Goal: Task Accomplishment & Management: Use online tool/utility

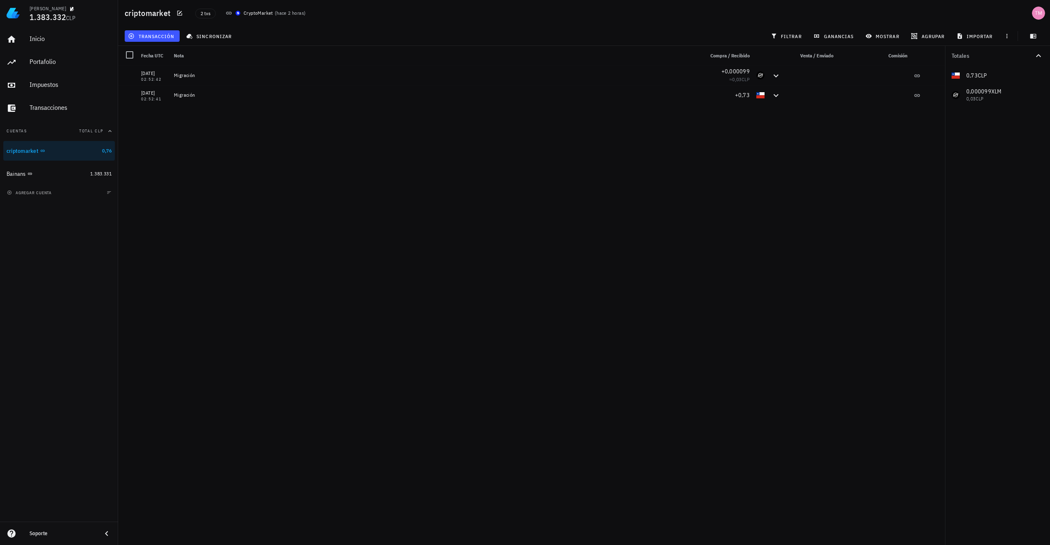
click at [372, 163] on div "[DATE] 02:52:42 Migración +0,000099 ≈ 0,03 CLP [DATE] 02:52:41 Migración +0,73" at bounding box center [531, 302] width 827 height 473
click at [348, 151] on div "[DATE] 02:52:42 Migración +0,000099 ≈ 0,03 CLP [DATE] 02:52:41 Migración +0,73" at bounding box center [531, 302] width 827 height 473
click at [45, 191] on span "agregar cuenta" at bounding box center [30, 192] width 43 height 5
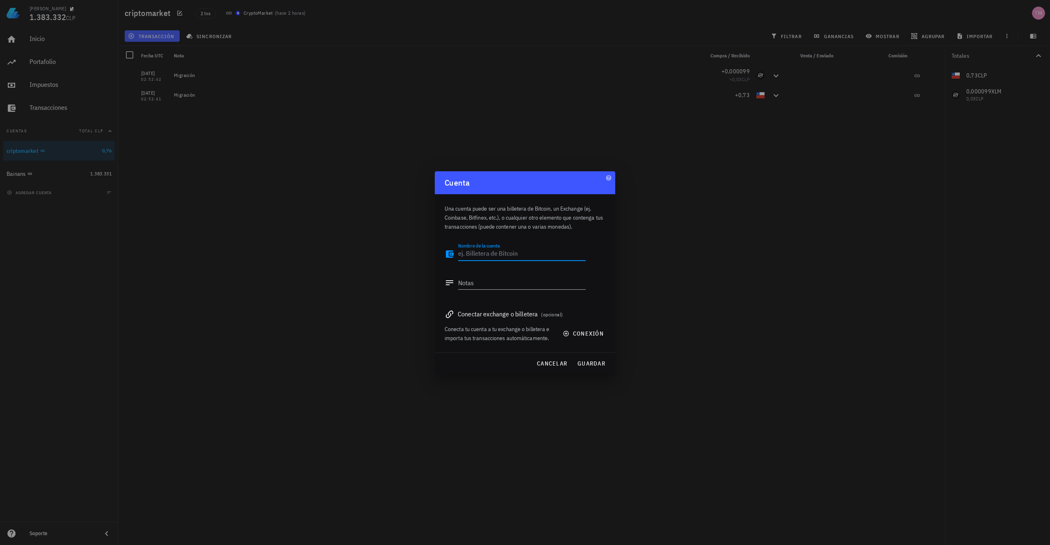
click at [480, 299] on div "Conectar exchange o billetera (opcional)" at bounding box center [525, 313] width 161 height 11
click at [553, 299] on span "(opcional)" at bounding box center [552, 315] width 22 height 6
click at [575, 299] on button "conexión" at bounding box center [584, 333] width 52 height 15
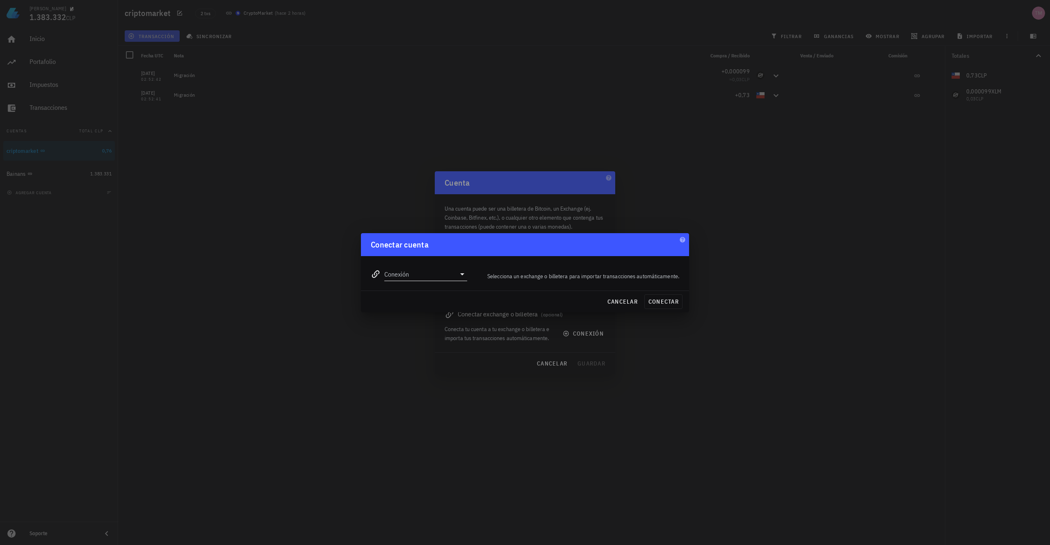
click at [410, 274] on input "Conexión" at bounding box center [419, 274] width 71 height 13
click at [425, 299] on div "KuCoin" at bounding box center [451, 370] width 89 height 8
type input "KuCoin"
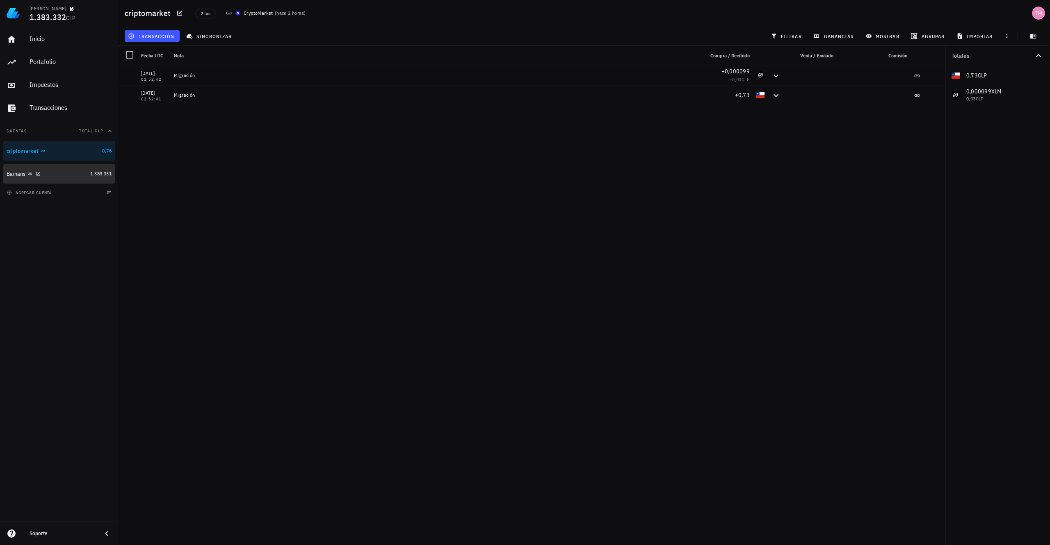
click at [61, 171] on div "Bainans" at bounding box center [47, 174] width 80 height 8
